Goal: Transaction & Acquisition: Book appointment/travel/reservation

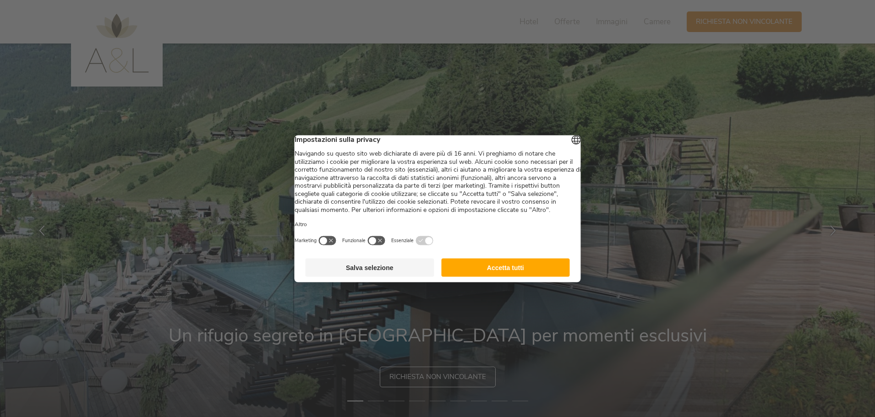
click at [522, 275] on button "Accetta tutti" at bounding box center [505, 267] width 129 height 18
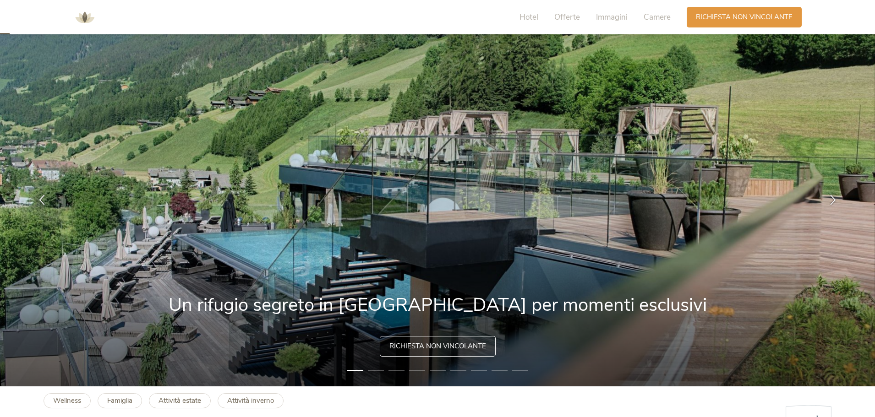
scroll to position [46, 0]
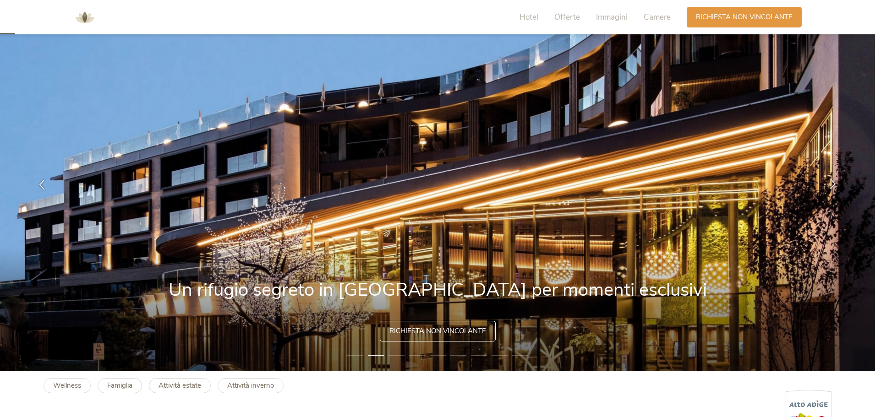
click at [836, 188] on icon at bounding box center [833, 184] width 11 height 11
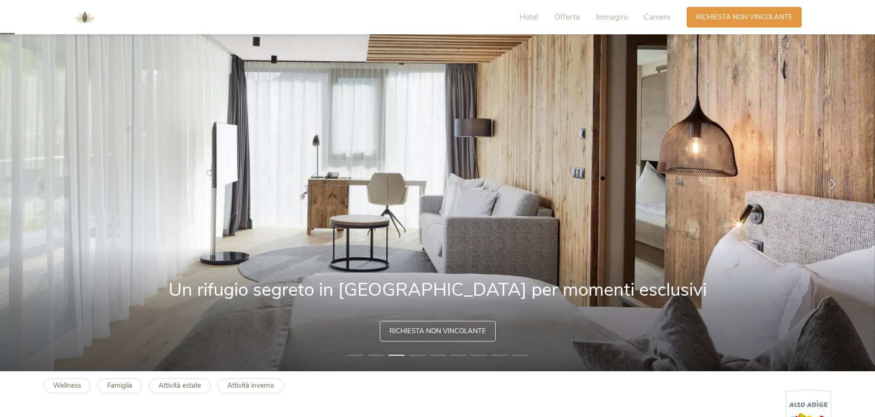
click at [836, 188] on icon at bounding box center [833, 184] width 11 height 11
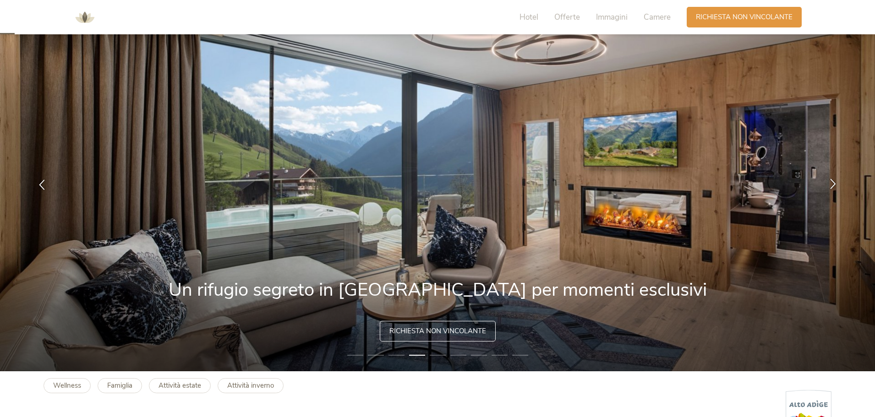
click at [836, 188] on icon at bounding box center [833, 184] width 11 height 11
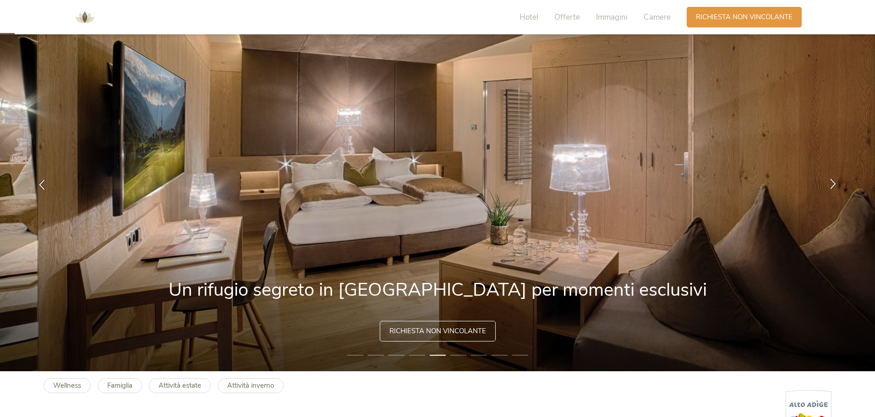
click at [836, 188] on icon at bounding box center [833, 184] width 11 height 11
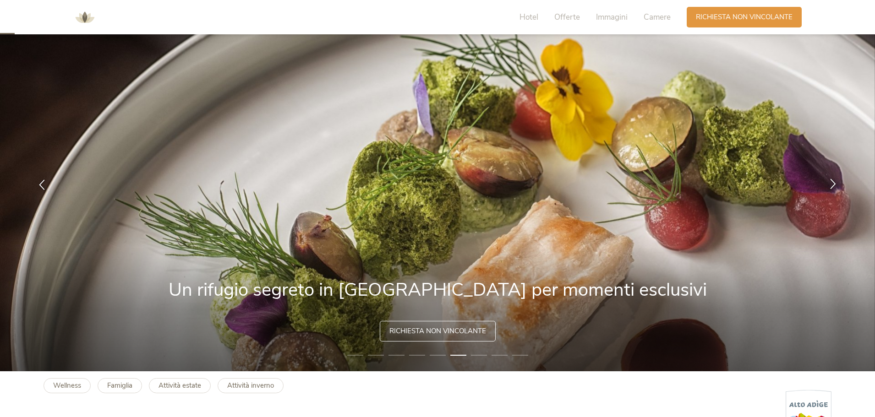
click at [836, 188] on icon at bounding box center [833, 184] width 11 height 11
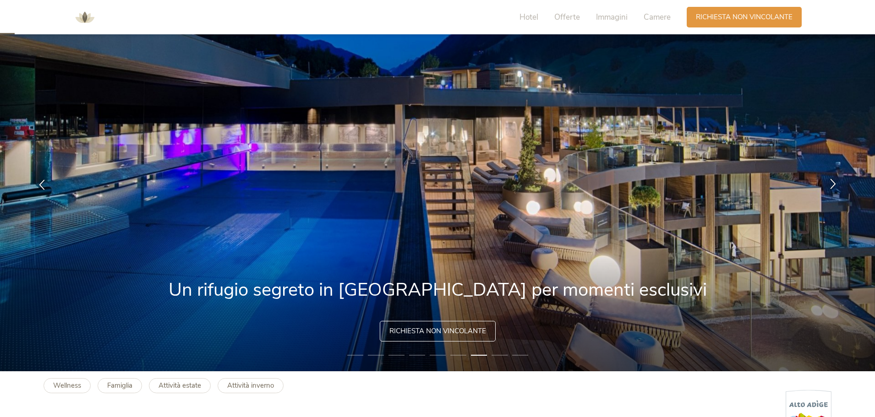
click at [836, 188] on icon at bounding box center [833, 184] width 11 height 11
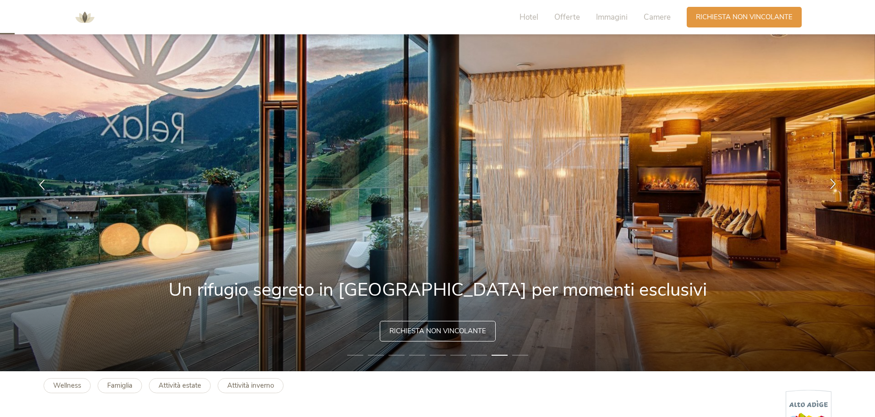
click at [836, 188] on icon at bounding box center [833, 184] width 11 height 11
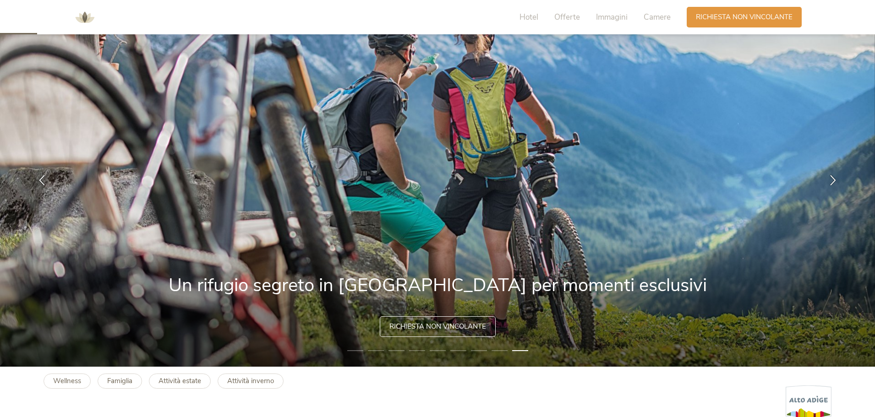
scroll to position [0, 0]
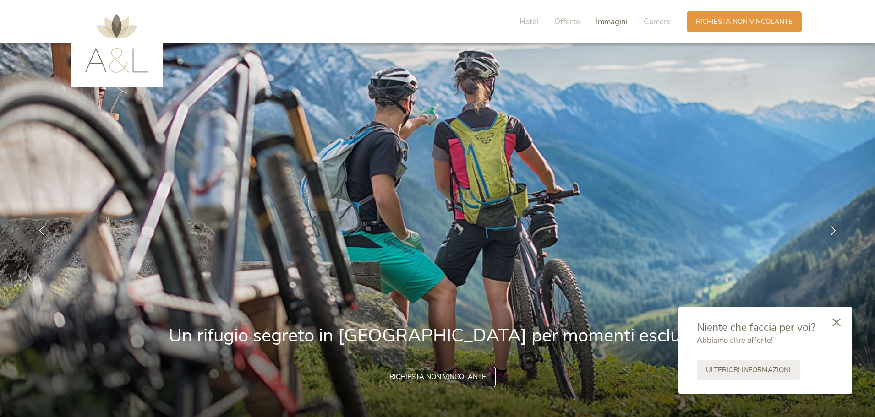
click at [610, 18] on span "Immagini" at bounding box center [612, 21] width 32 height 11
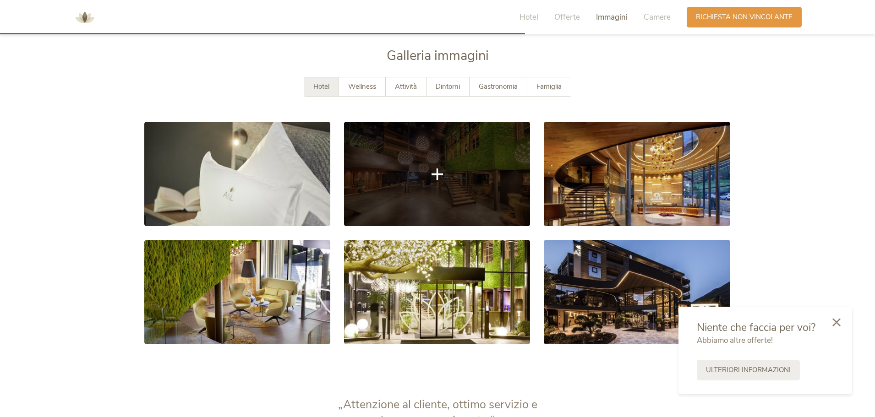
scroll to position [1675, 0]
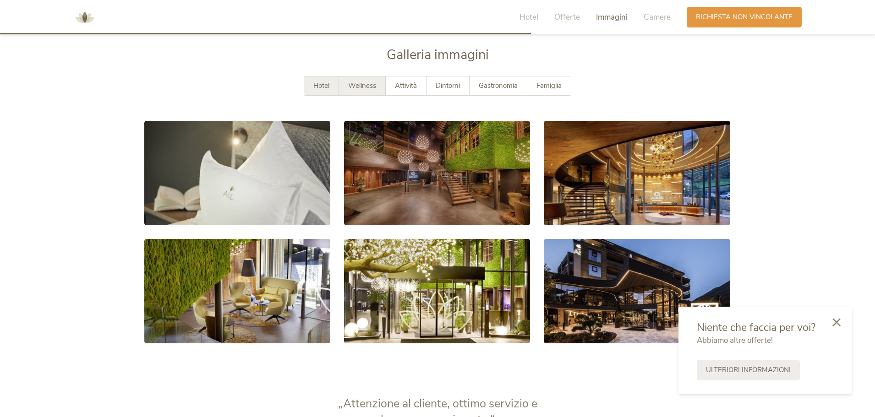
click at [350, 88] on span "Wellness" at bounding box center [362, 85] width 28 height 9
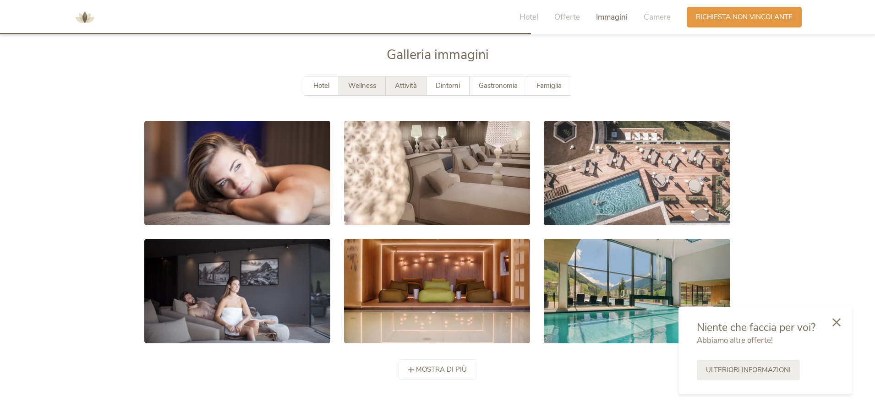
click at [394, 88] on div "Attività" at bounding box center [406, 86] width 41 height 19
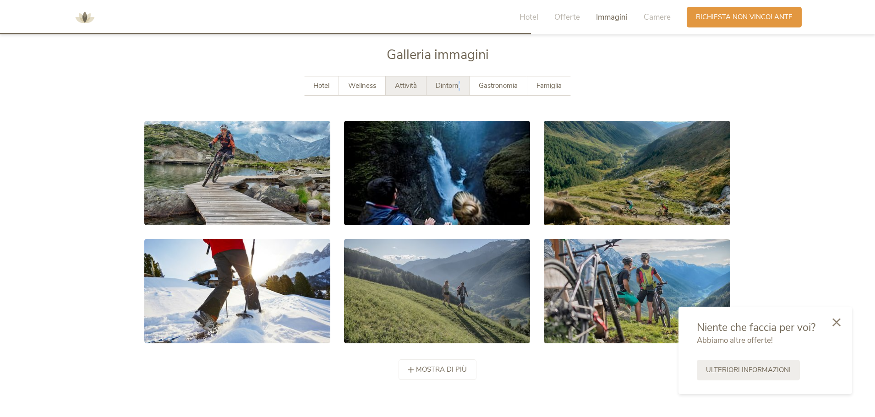
click at [460, 82] on span "Dintorni" at bounding box center [448, 85] width 24 height 9
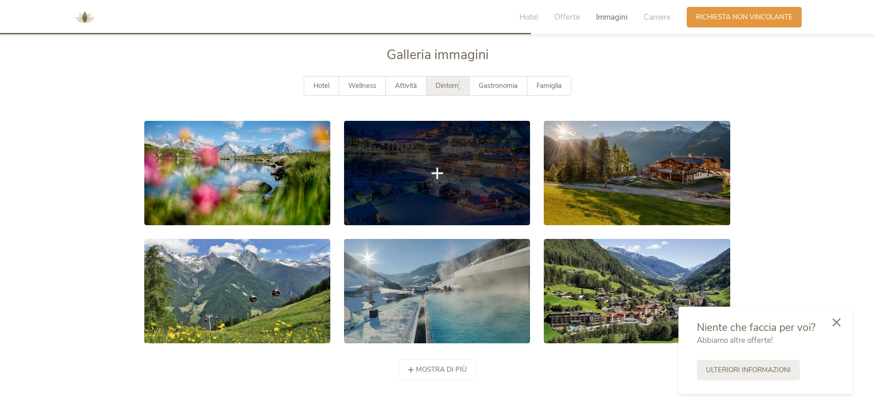
click at [451, 170] on link at bounding box center [437, 173] width 186 height 104
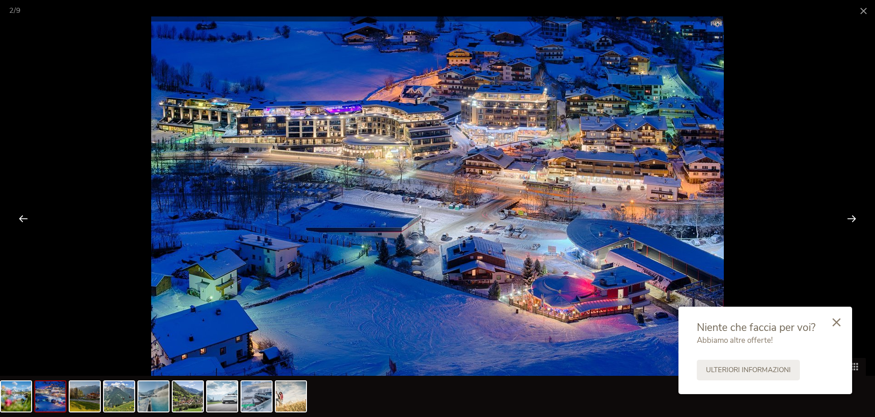
click at [764, 172] on div at bounding box center [437, 208] width 875 height 417
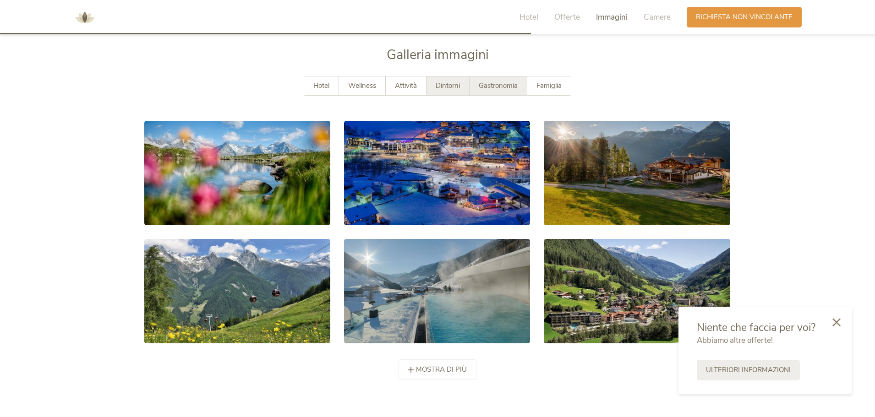
click at [494, 83] on span "Gastronomia" at bounding box center [498, 85] width 39 height 9
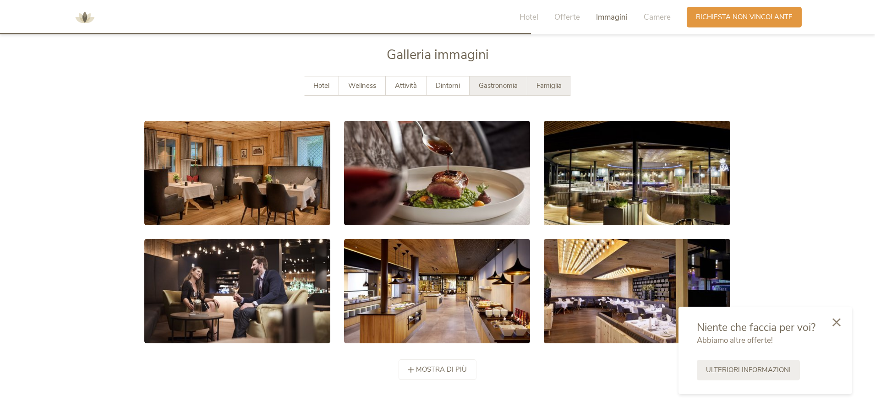
click at [542, 83] on span "Famiglia" at bounding box center [548, 85] width 25 height 9
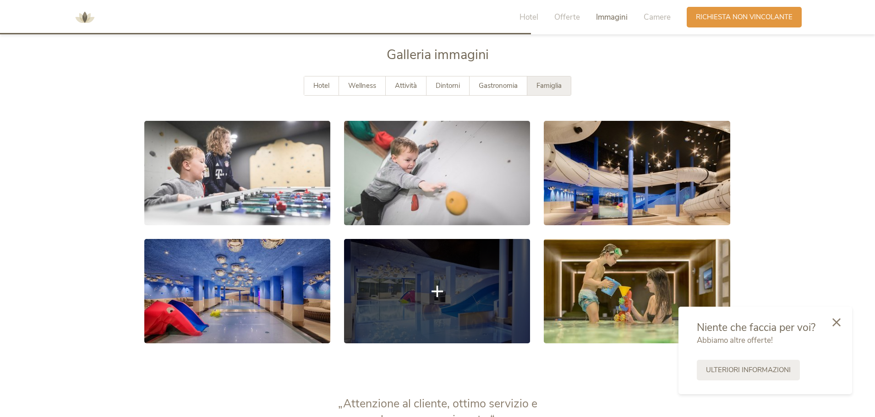
click at [469, 284] on link at bounding box center [437, 291] width 186 height 104
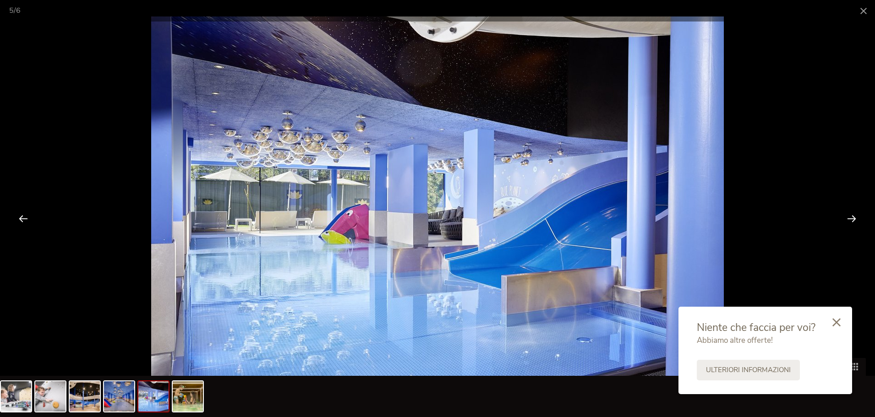
click at [755, 167] on div at bounding box center [437, 208] width 875 height 417
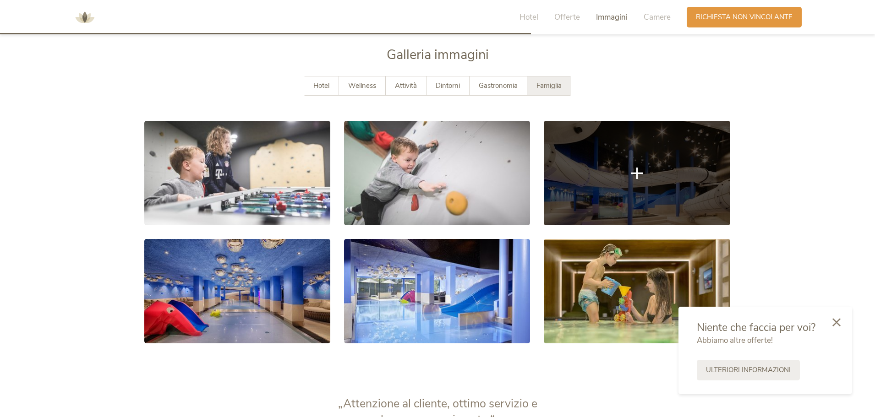
click at [647, 186] on link at bounding box center [637, 173] width 186 height 104
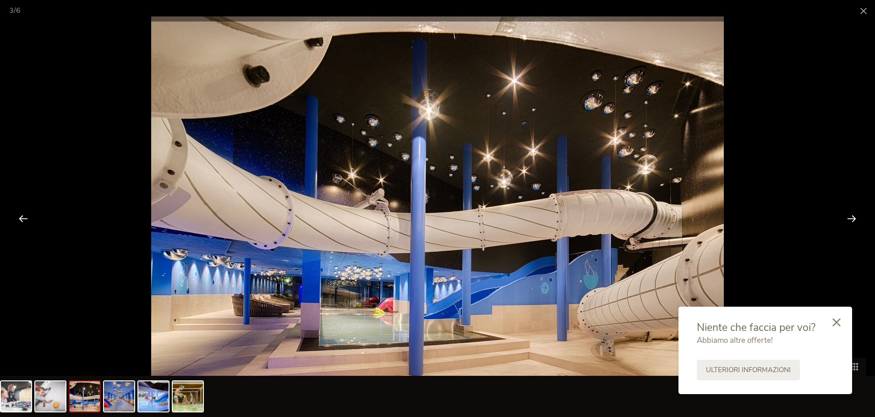
click at [820, 135] on div at bounding box center [437, 208] width 875 height 417
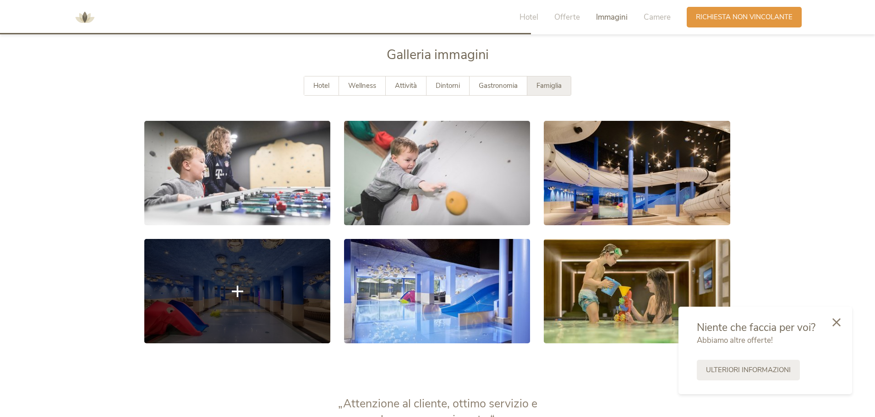
click at [298, 311] on link at bounding box center [237, 291] width 186 height 104
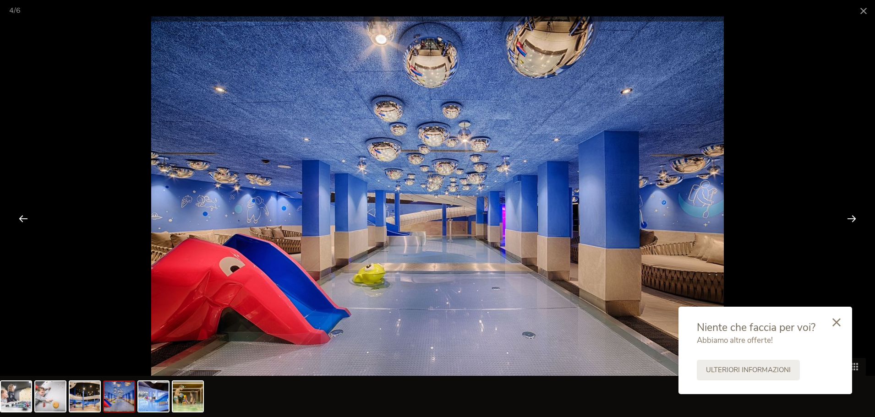
click at [839, 131] on div at bounding box center [437, 208] width 875 height 417
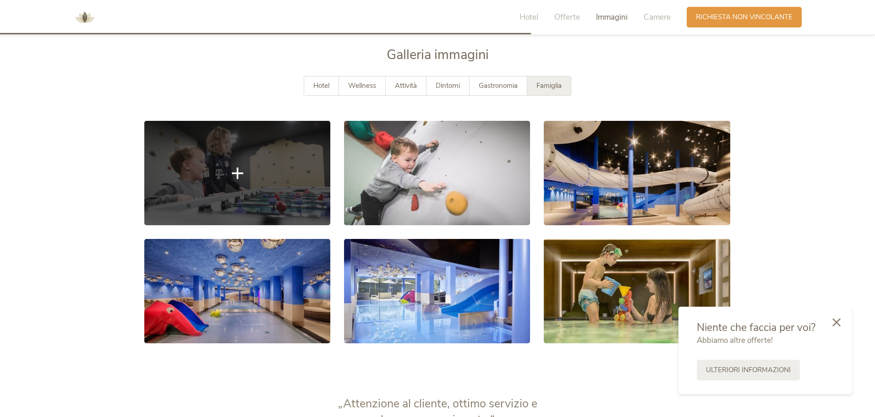
click at [285, 189] on link at bounding box center [237, 173] width 186 height 104
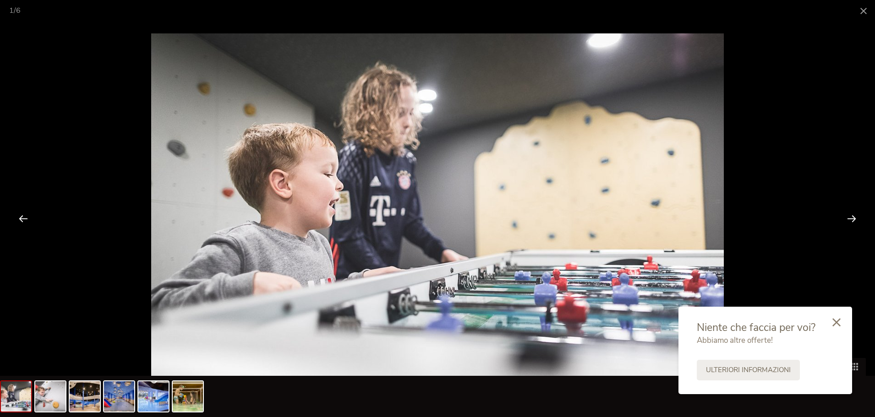
click at [803, 117] on div at bounding box center [437, 208] width 875 height 417
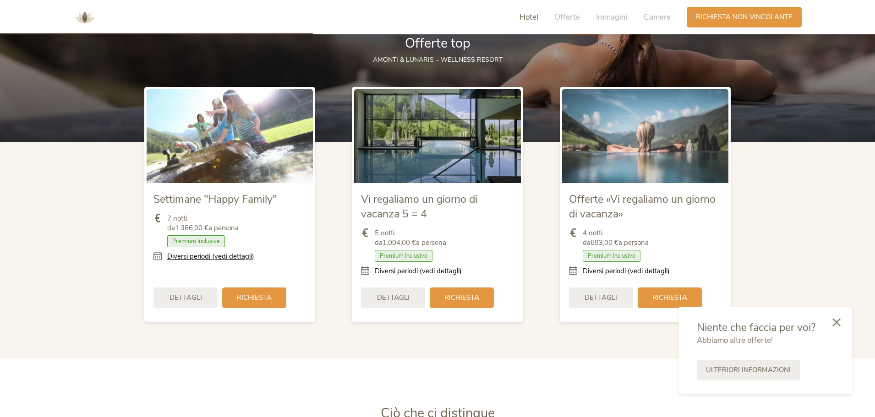
scroll to position [988, 0]
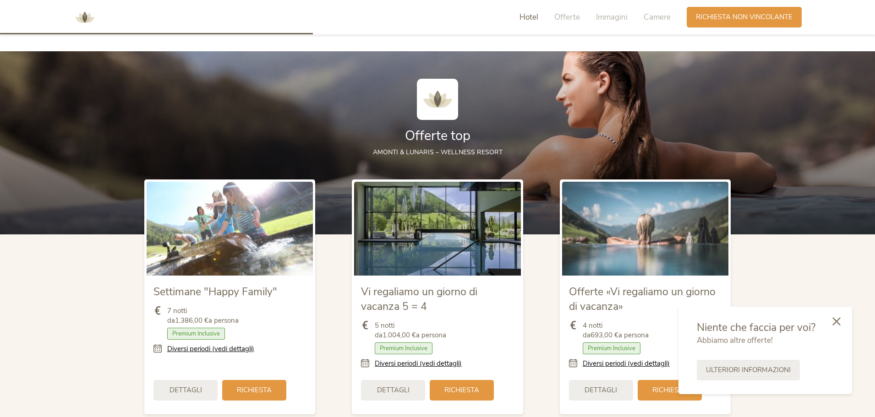
click at [839, 318] on icon at bounding box center [836, 321] width 8 height 8
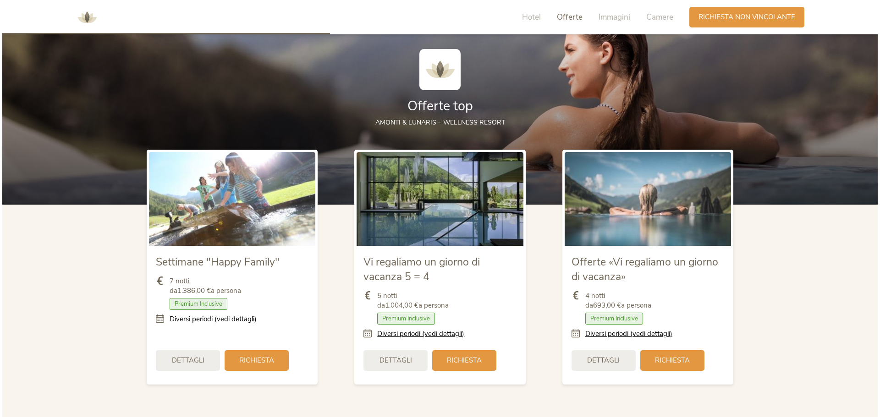
scroll to position [1034, 0]
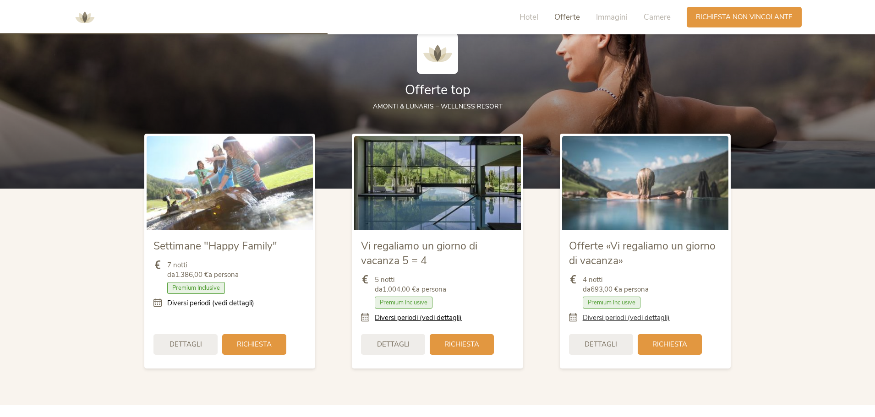
click at [653, 322] on link "Diversi periodi (vedi dettagli)" at bounding box center [626, 318] width 87 height 10
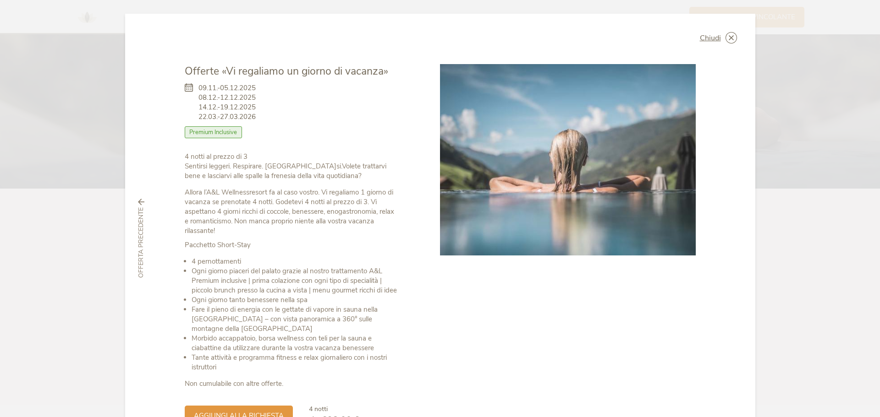
scroll to position [46, 0]
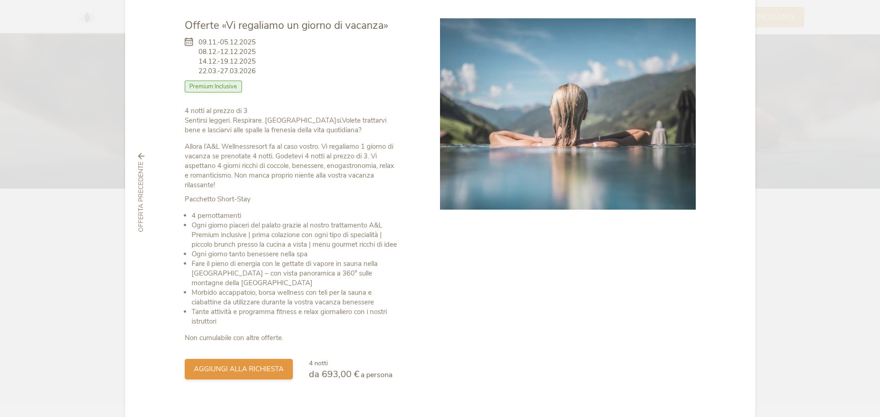
click at [271, 375] on div "aggiungi alla richiesta" at bounding box center [239, 369] width 108 height 21
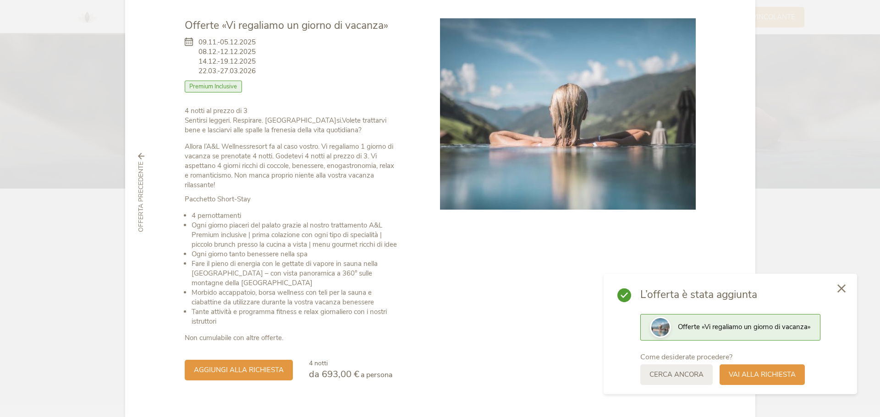
click at [838, 292] on icon at bounding box center [841, 289] width 8 height 8
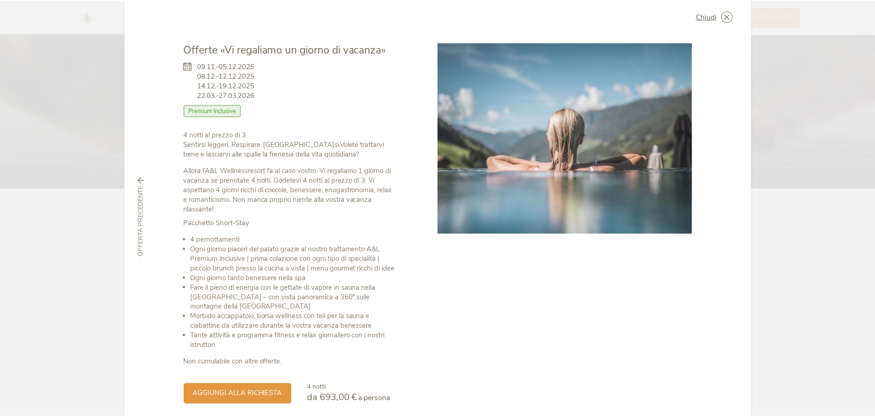
scroll to position [0, 0]
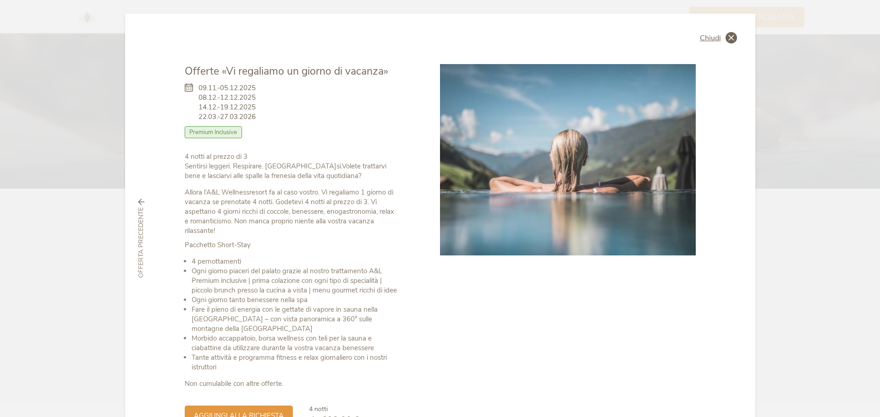
click at [728, 35] on icon at bounding box center [730, 37] width 11 height 11
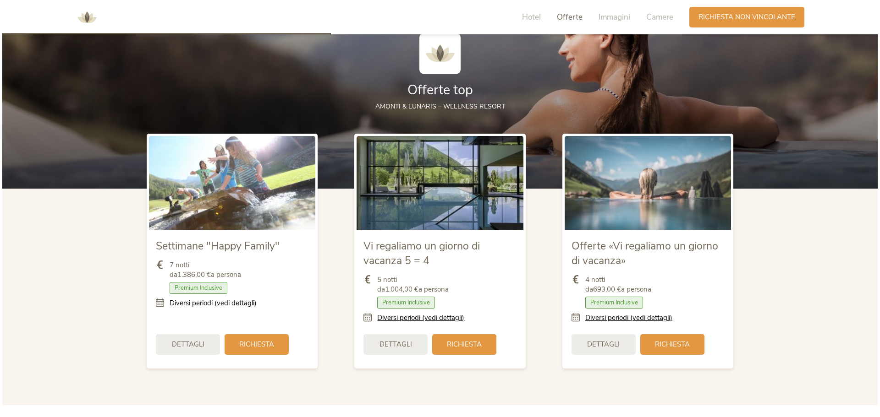
scroll to position [1079, 0]
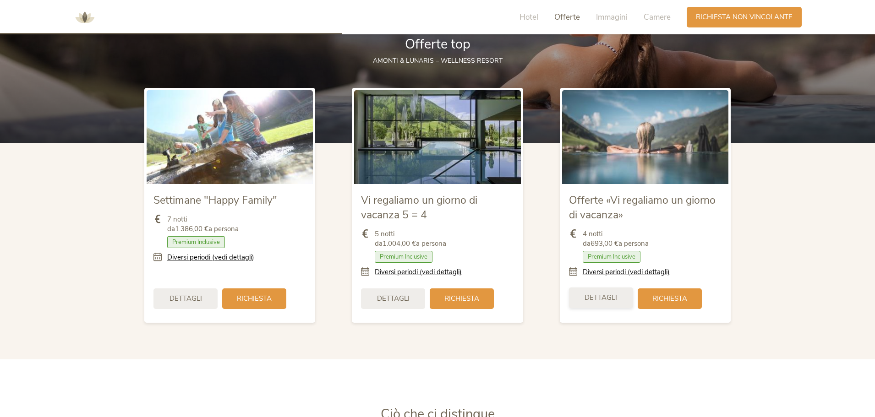
click at [610, 296] on span "Dettagli" at bounding box center [601, 298] width 33 height 10
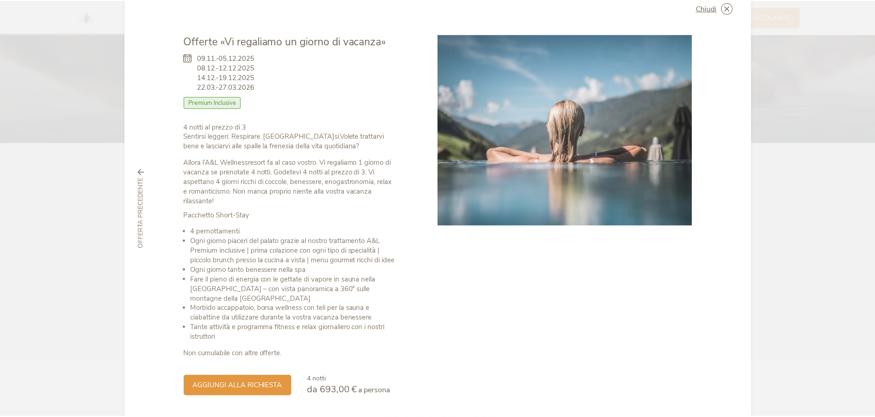
scroll to position [0, 0]
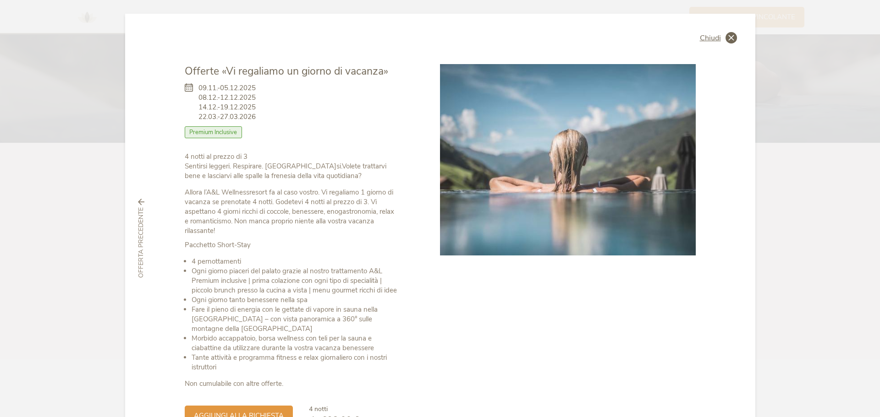
click at [727, 34] on icon at bounding box center [730, 37] width 11 height 11
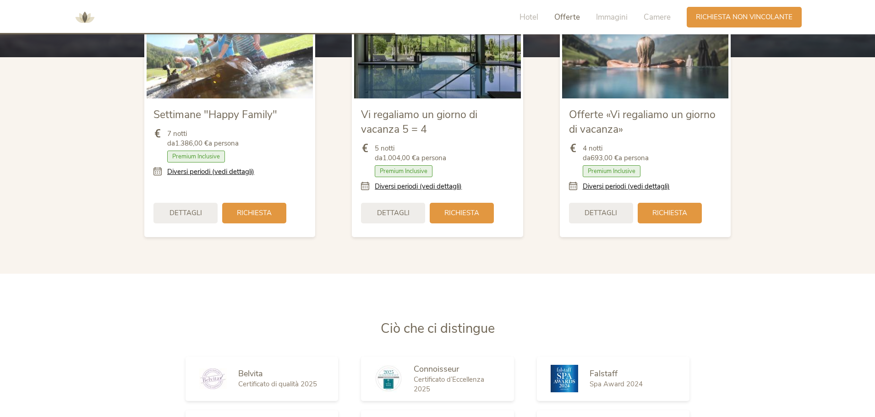
scroll to position [1263, 0]
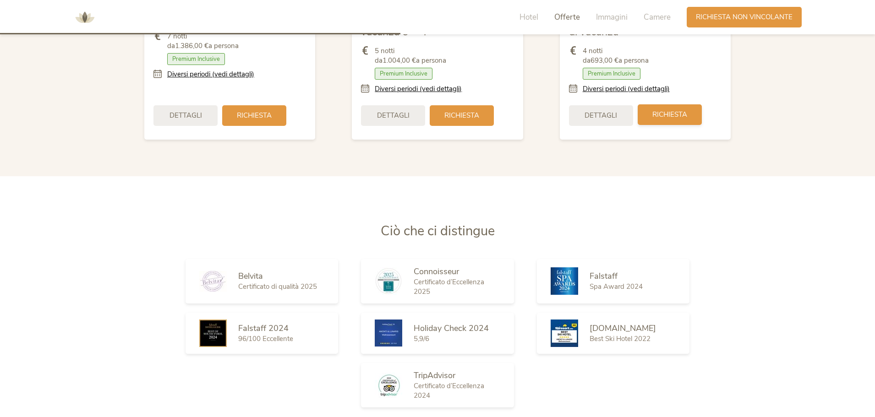
click at [657, 111] on span "Richiesta" at bounding box center [669, 115] width 35 height 10
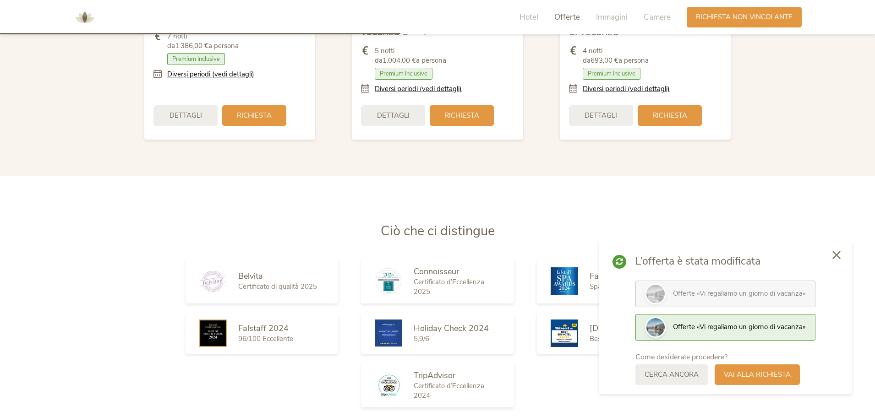
click at [832, 257] on icon at bounding box center [836, 255] width 8 height 8
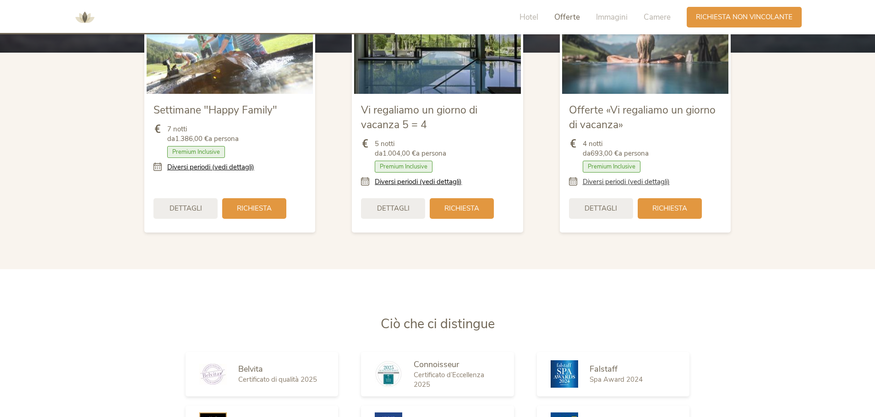
scroll to position [1079, 0]
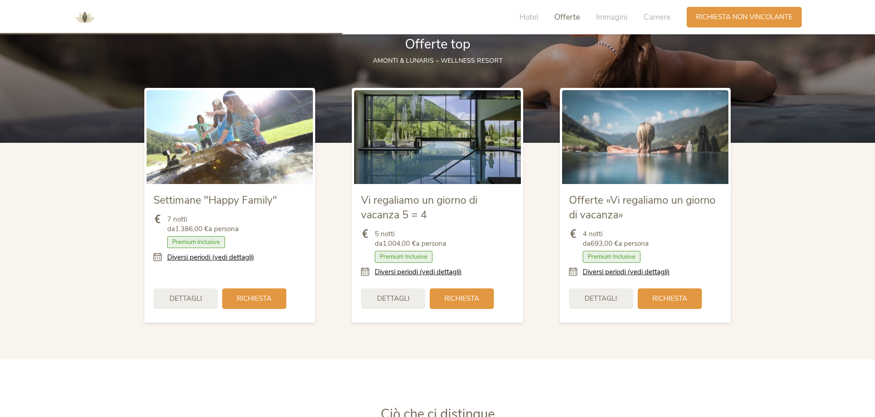
click at [586, 203] on span "Offerte «Vi regaliamo un giorno di vacanza»" at bounding box center [642, 207] width 147 height 29
click at [594, 181] on img at bounding box center [645, 136] width 166 height 93
click at [572, 272] on icon at bounding box center [576, 273] width 14 height 10
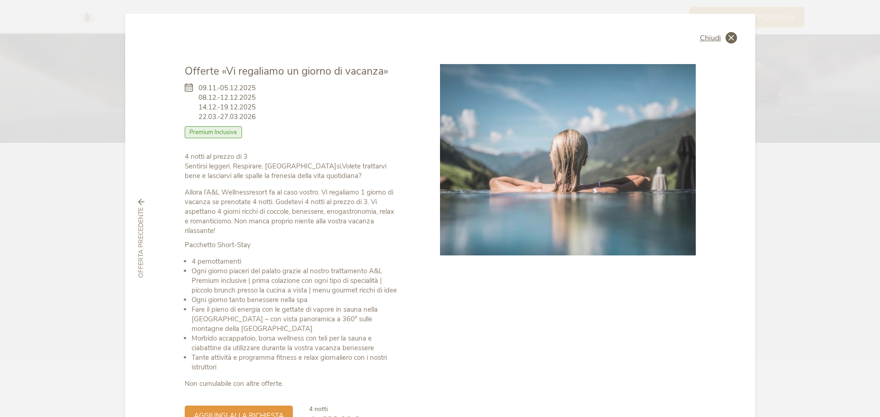
click at [730, 40] on icon at bounding box center [730, 37] width 11 height 11
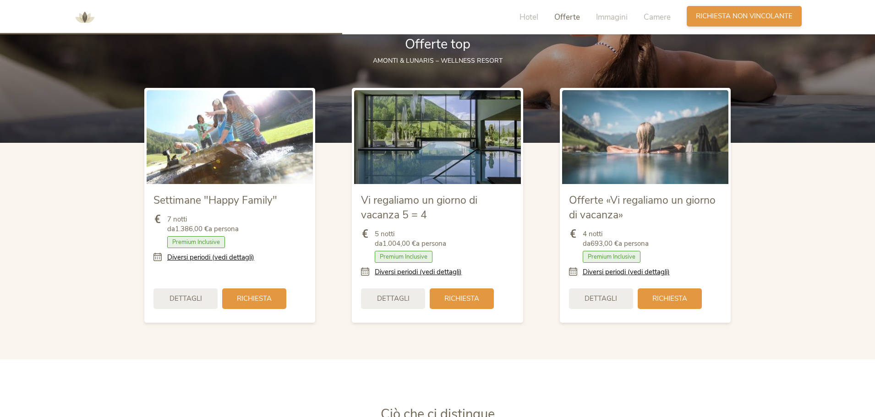
click at [734, 16] on span "Richiesta non vincolante" at bounding box center [744, 16] width 97 height 10
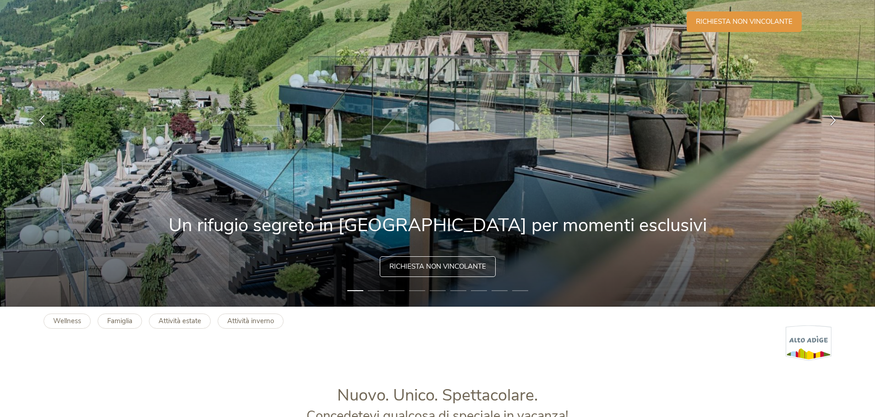
scroll to position [0, 0]
